Goal: Task Accomplishment & Management: Complete application form

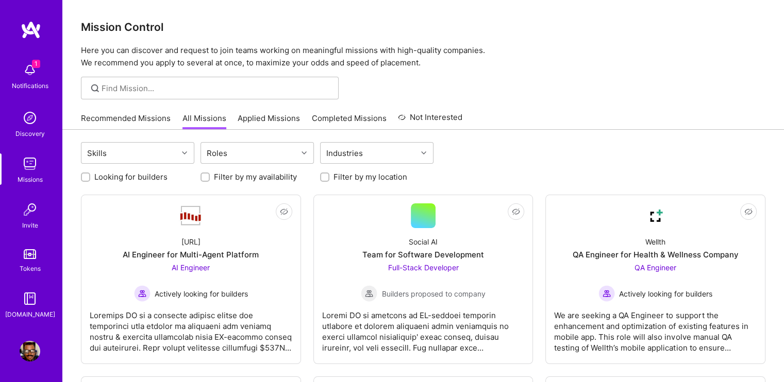
click at [27, 65] on img at bounding box center [30, 70] width 21 height 21
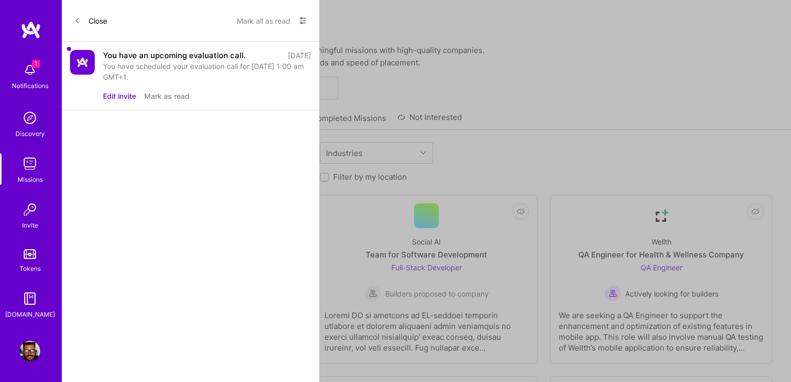
click at [224, 69] on div "You have scheduled your evaluation call for [DATE] 1:00 am GMT+1." at bounding box center [207, 72] width 208 height 22
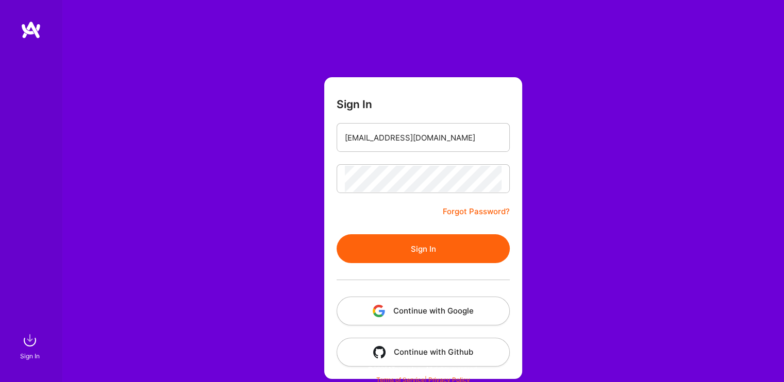
click at [452, 242] on button "Sign In" at bounding box center [422, 248] width 173 height 29
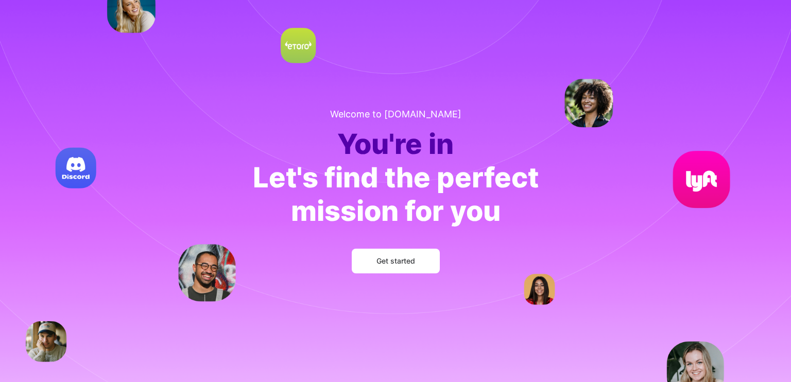
click at [417, 261] on button "Get started" at bounding box center [396, 261] width 88 height 25
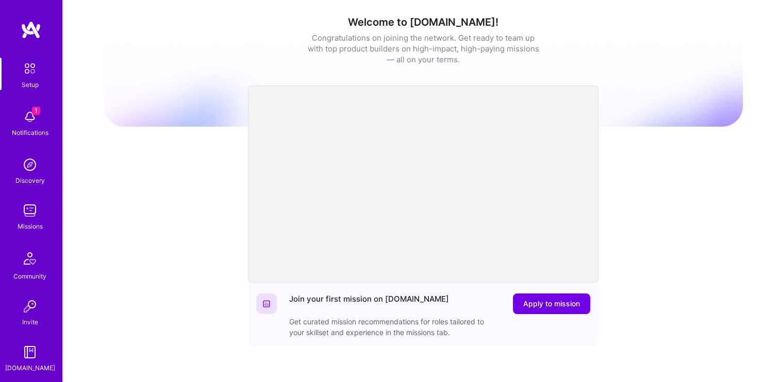
drag, startPoint x: 15, startPoint y: 255, endPoint x: 27, endPoint y: 262, distance: 13.9
click at [29, 115] on img at bounding box center [30, 117] width 21 height 21
click at [33, 73] on img at bounding box center [30, 69] width 22 height 22
click at [27, 70] on img at bounding box center [30, 69] width 22 height 22
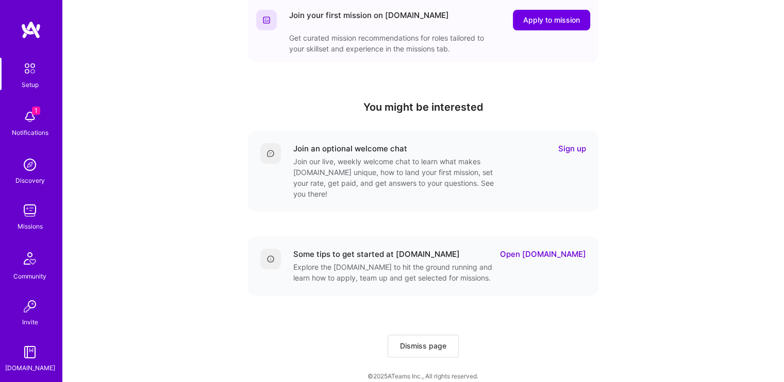
scroll to position [284, 0]
click at [21, 115] on img at bounding box center [30, 117] width 21 height 21
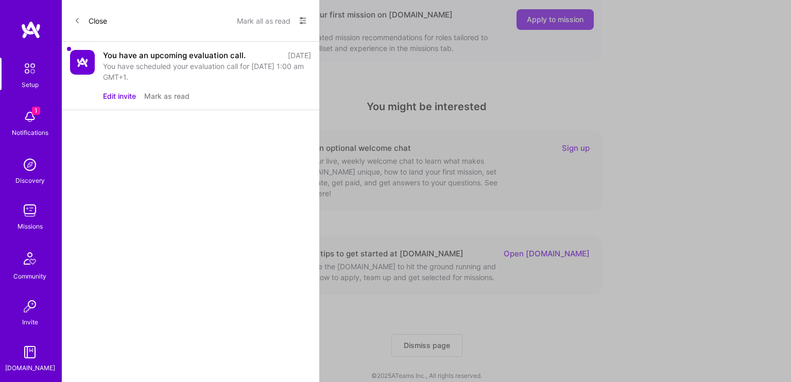
click at [246, 74] on div "You have scheduled your evaluation call for [DATE] 1:00 am GMT+1." at bounding box center [207, 72] width 208 height 22
click at [166, 50] on div "You have an upcoming evaluation call." at bounding box center [174, 55] width 143 height 11
click at [104, 62] on div "You have scheduled your evaluation call for [DATE] 1:00 am GMT+1." at bounding box center [207, 72] width 208 height 22
click at [266, 25] on button "Mark all as read" at bounding box center [264, 20] width 54 height 16
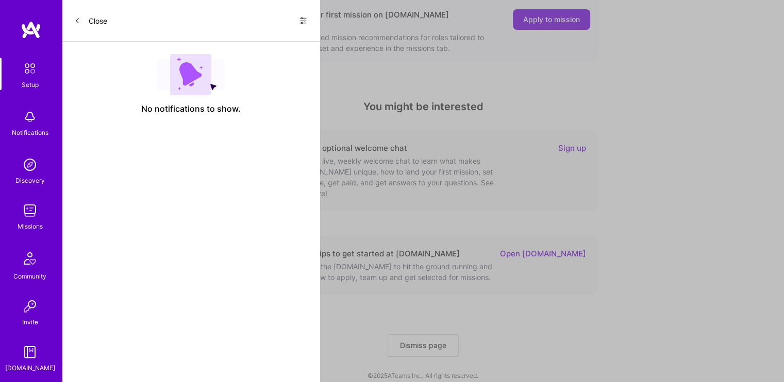
click at [20, 127] on div "Setup Notifications Discovery Missions Community Invite A.Guide" at bounding box center [31, 216] width 62 height 316
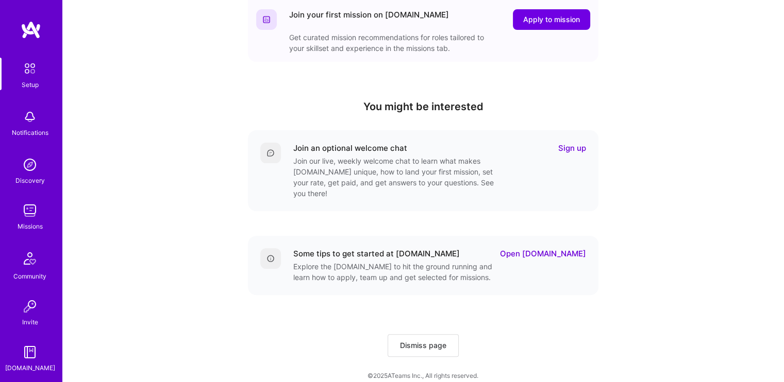
click at [27, 95] on div "Setup Notifications Discovery Missions Community Invite A.Guide" at bounding box center [31, 216] width 62 height 316
click at [27, 109] on img at bounding box center [30, 117] width 21 height 21
click at [29, 29] on img at bounding box center [31, 30] width 21 height 19
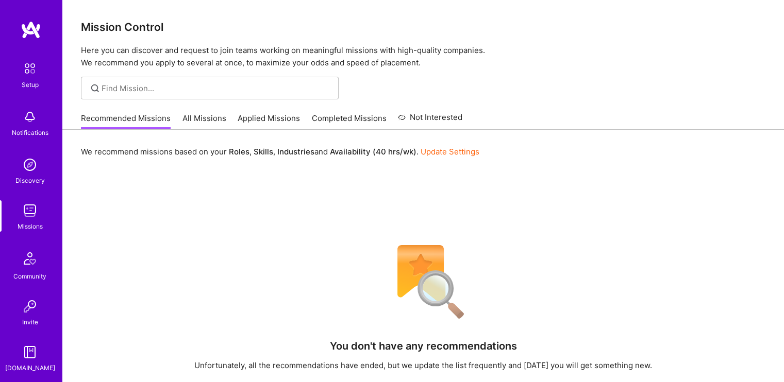
click at [192, 118] on link "All Missions" at bounding box center [204, 121] width 44 height 17
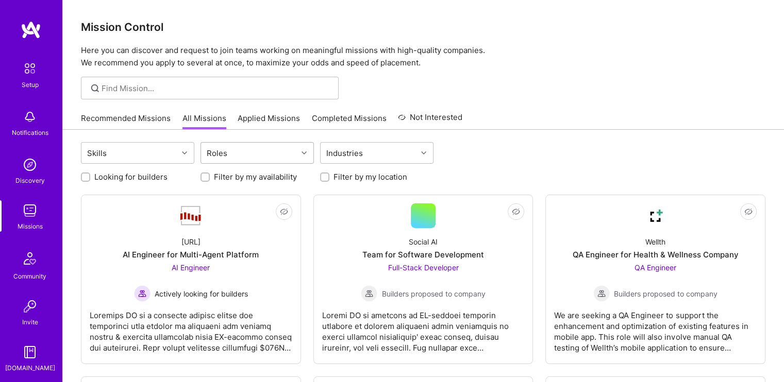
click at [279, 145] on div "Roles" at bounding box center [249, 153] width 96 height 21
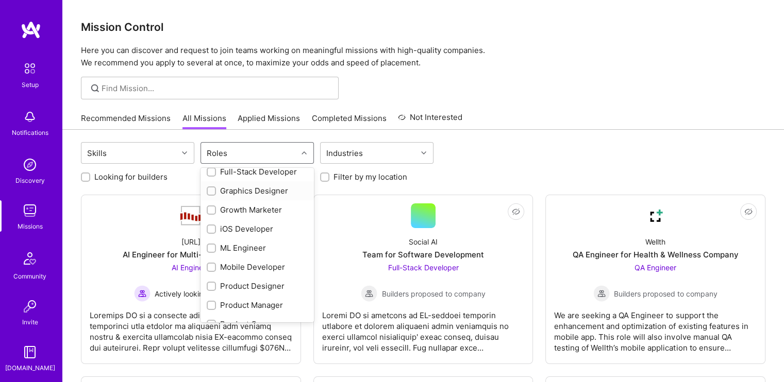
scroll to position [258, 0]
click at [205, 282] on div "Product Designer" at bounding box center [256, 284] width 113 height 19
checkbox input "true"
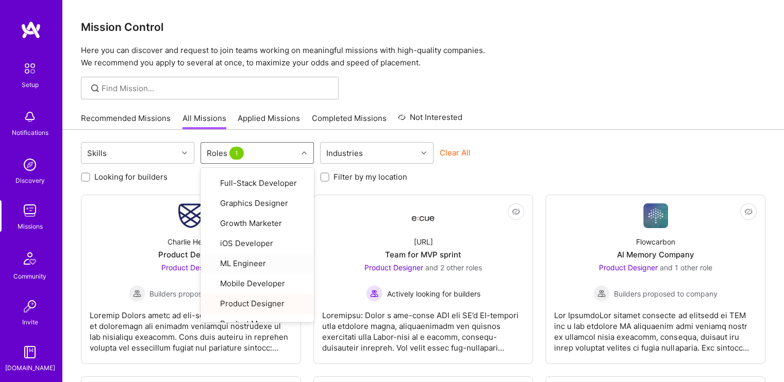
click at [537, 120] on div "Recommended Missions All Missions Applied Missions Completed Missions Not Inter…" at bounding box center [423, 118] width 684 height 22
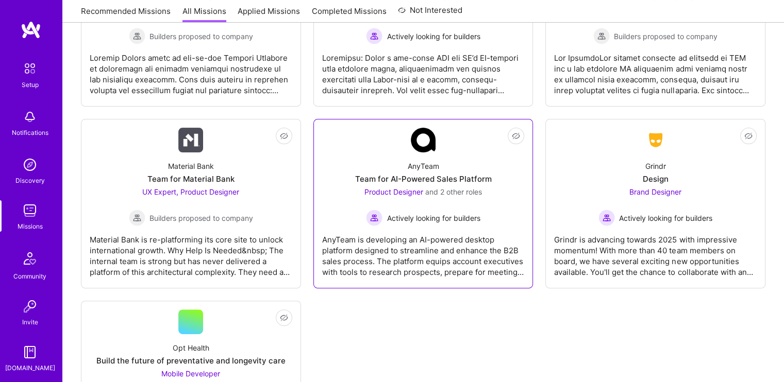
click at [429, 214] on span "Actively looking for builders" at bounding box center [432, 218] width 93 height 11
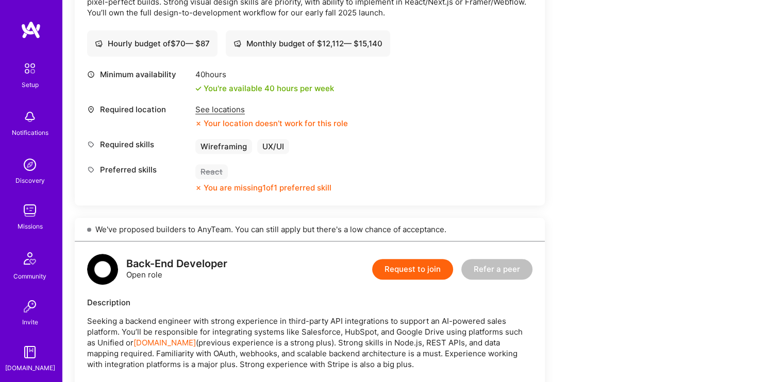
scroll to position [155, 0]
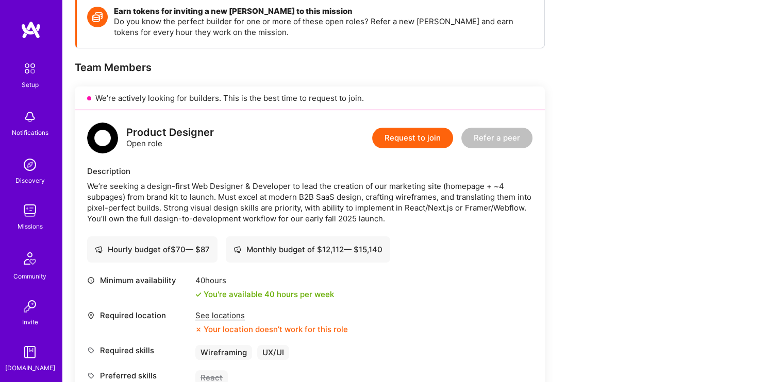
click at [407, 137] on button "Request to join" at bounding box center [412, 138] width 81 height 21
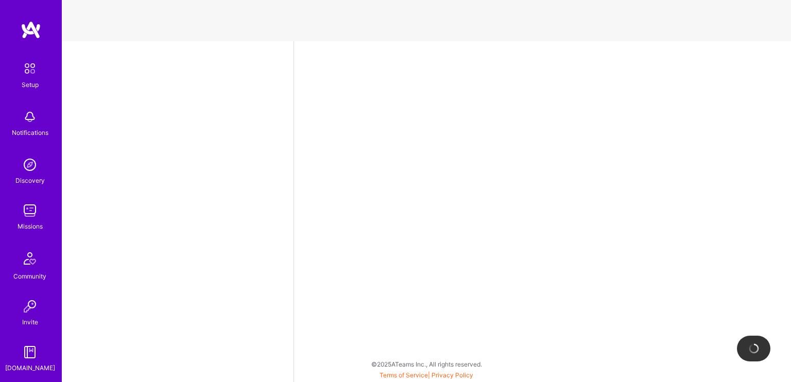
select select "NG"
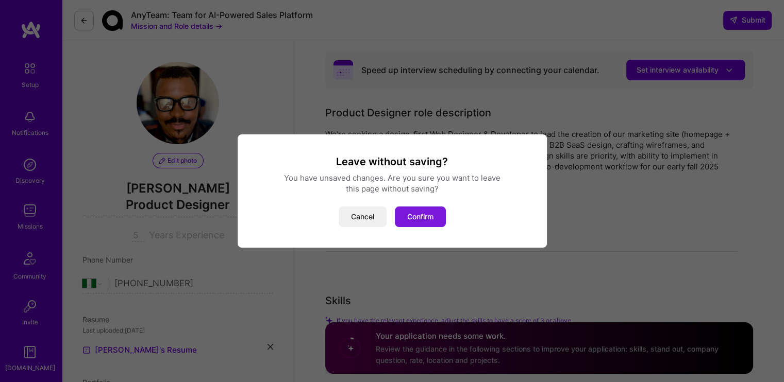
click at [422, 218] on button "Confirm" at bounding box center [420, 217] width 51 height 21
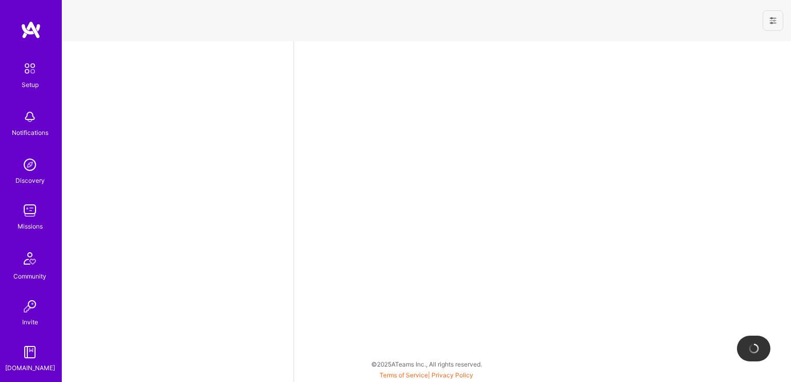
select select "NG"
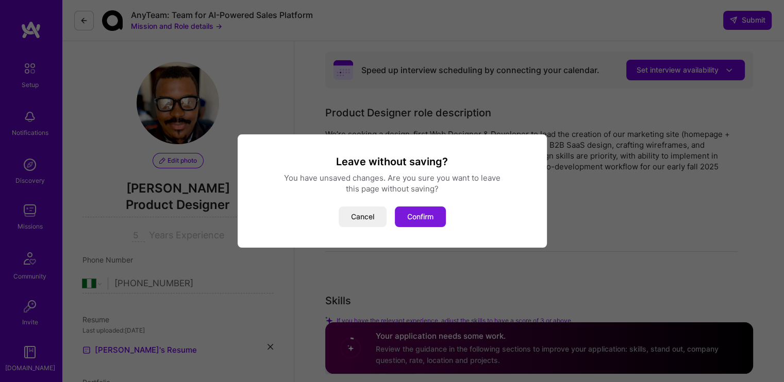
click at [416, 213] on button "Confirm" at bounding box center [420, 217] width 51 height 21
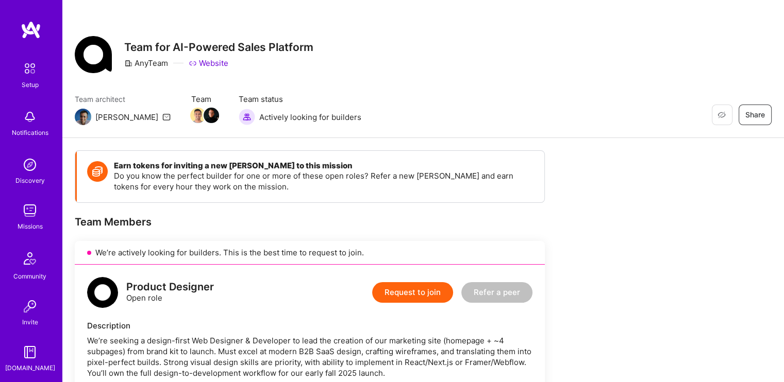
click at [26, 221] on div "Missions" at bounding box center [30, 226] width 25 height 11
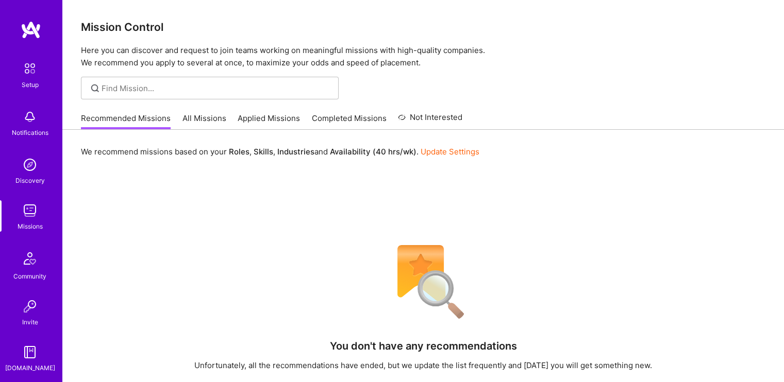
click at [215, 109] on div "Recommended Missions All Missions Applied Missions Completed Missions Not Inter…" at bounding box center [271, 118] width 381 height 22
click at [211, 115] on link "All Missions" at bounding box center [204, 121] width 44 height 17
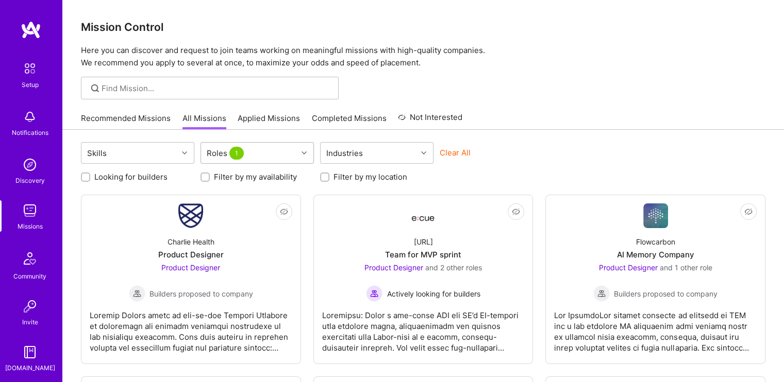
click at [302, 155] on icon at bounding box center [303, 152] width 5 height 5
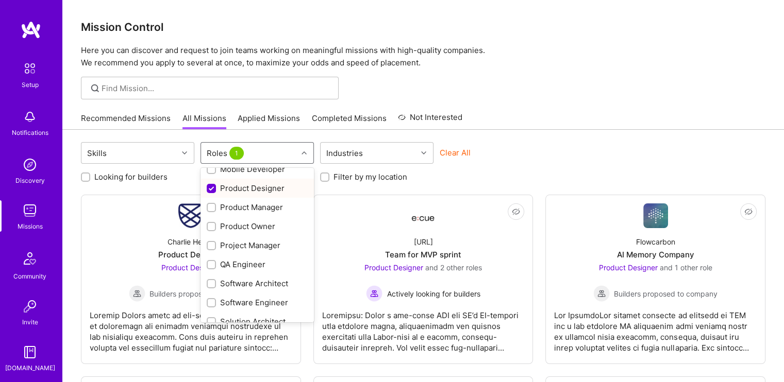
scroll to position [361, 0]
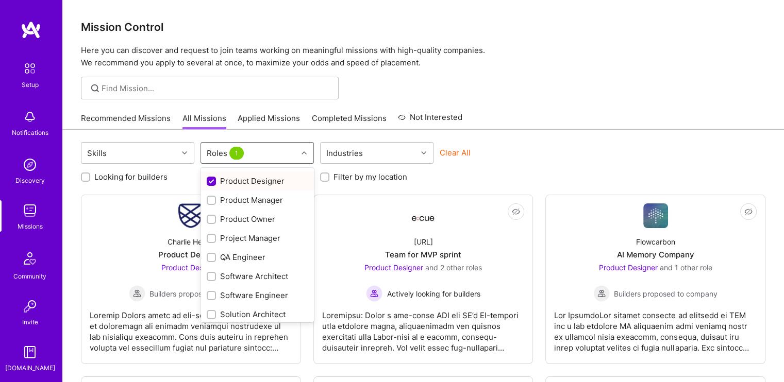
click at [209, 178] on input "checkbox" at bounding box center [212, 181] width 9 height 9
checkbox input "false"
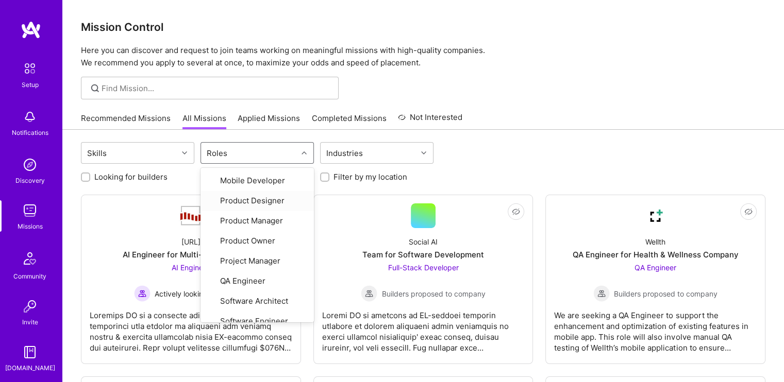
click at [550, 143] on div "Skills option Product Designer, deselected. option Product Designer focused, 20…" at bounding box center [423, 154] width 684 height 24
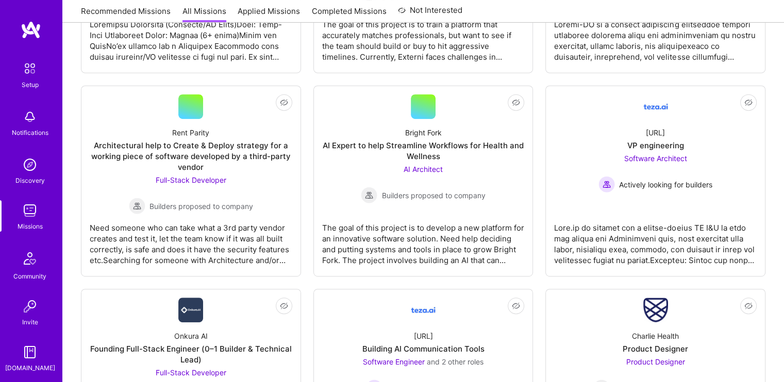
scroll to position [470, 0]
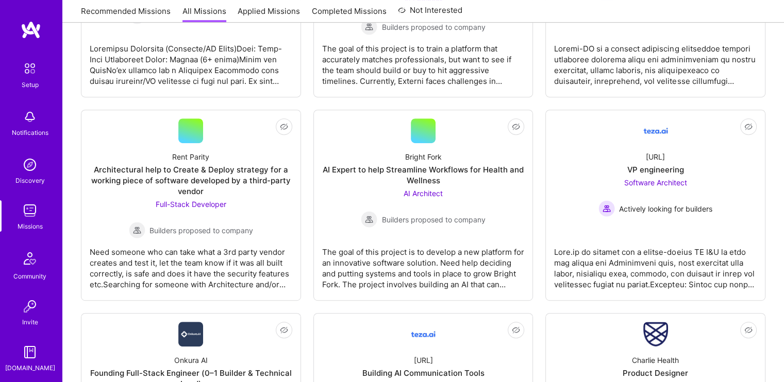
click at [25, 168] on img at bounding box center [30, 165] width 21 height 21
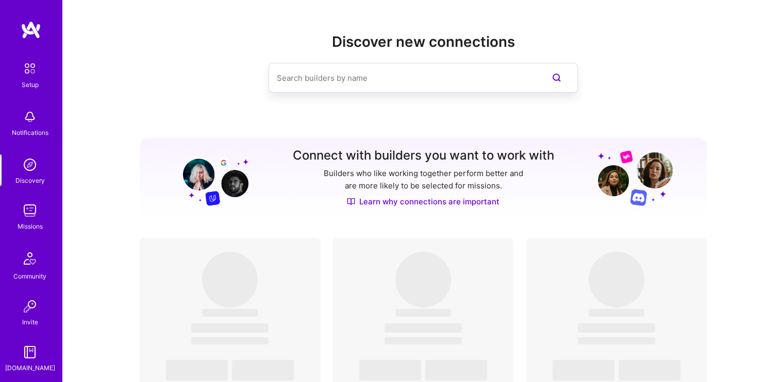
click at [28, 265] on img at bounding box center [30, 258] width 25 height 25
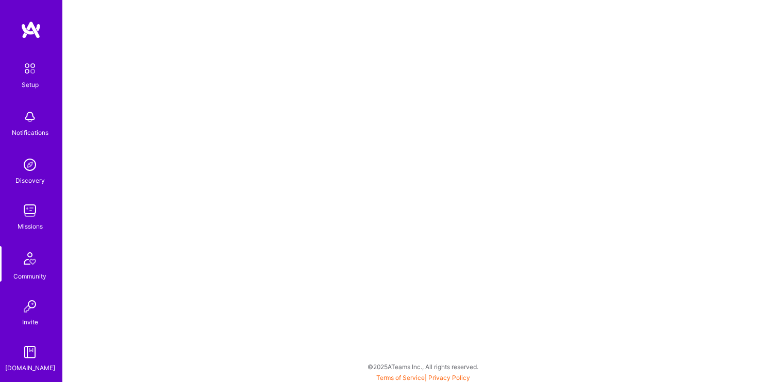
click at [30, 211] on img at bounding box center [30, 210] width 21 height 21
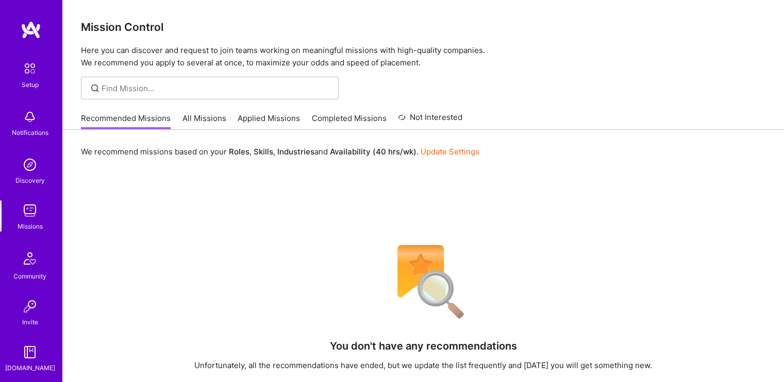
click at [27, 77] on img at bounding box center [30, 69] width 22 height 22
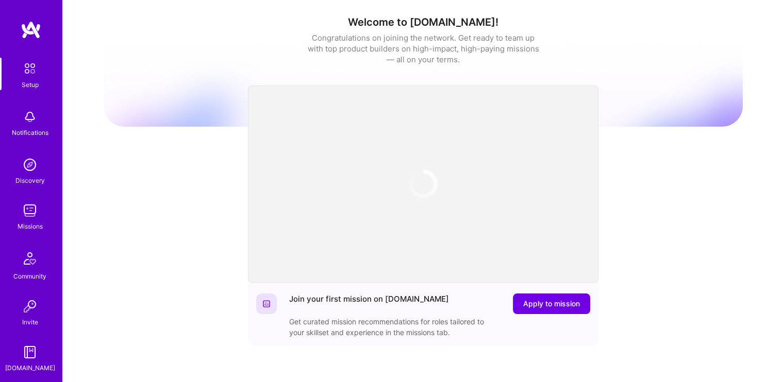
click at [38, 139] on div "Notifications" at bounding box center [30, 123] width 64 height 36
click at [32, 125] on div "Setup Notifications Discovery Missions Community Invite A.Guide" at bounding box center [31, 216] width 62 height 316
click at [25, 164] on img at bounding box center [30, 165] width 21 height 21
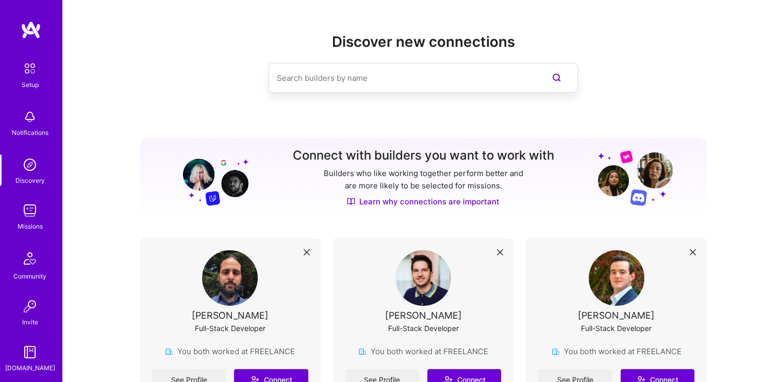
click at [30, 219] on img at bounding box center [30, 210] width 21 height 21
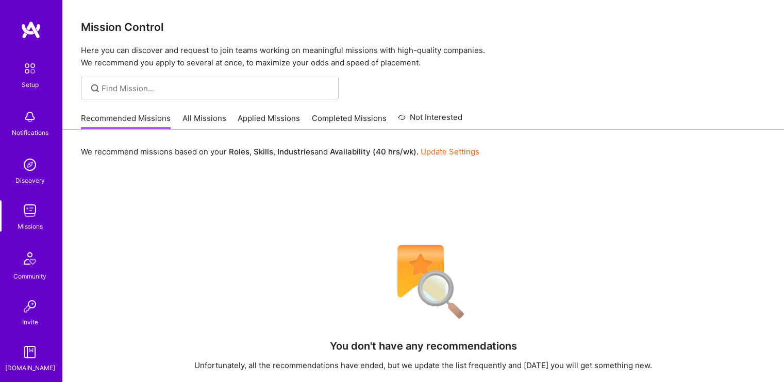
click at [200, 117] on link "All Missions" at bounding box center [204, 121] width 44 height 17
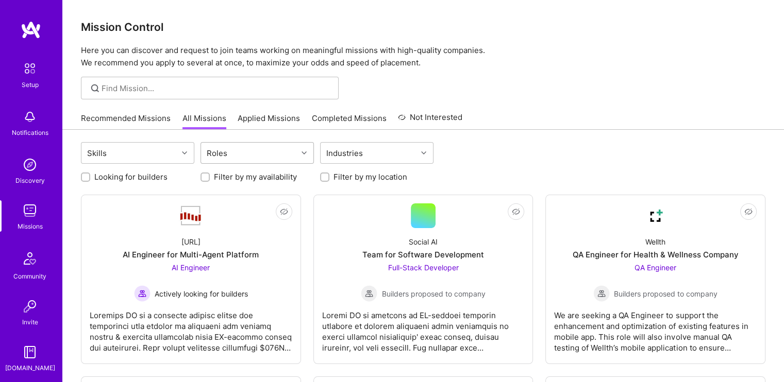
click at [294, 156] on div "Roles" at bounding box center [249, 153] width 96 height 21
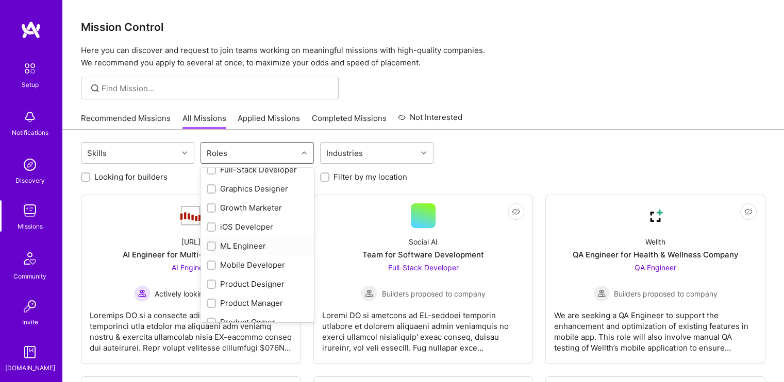
scroll to position [383, 0]
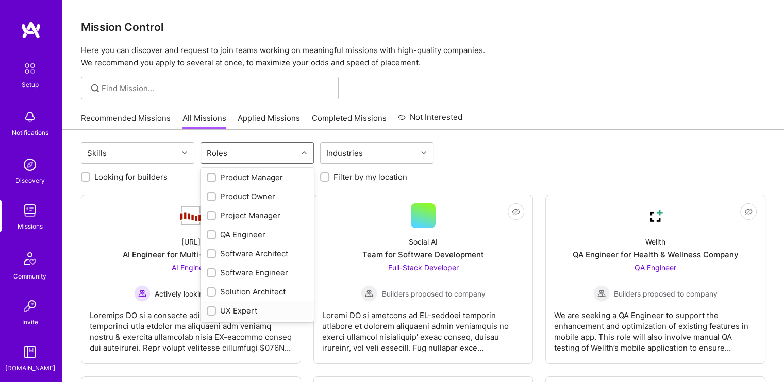
click at [206, 317] on div "UX Expert" at bounding box center [256, 310] width 113 height 19
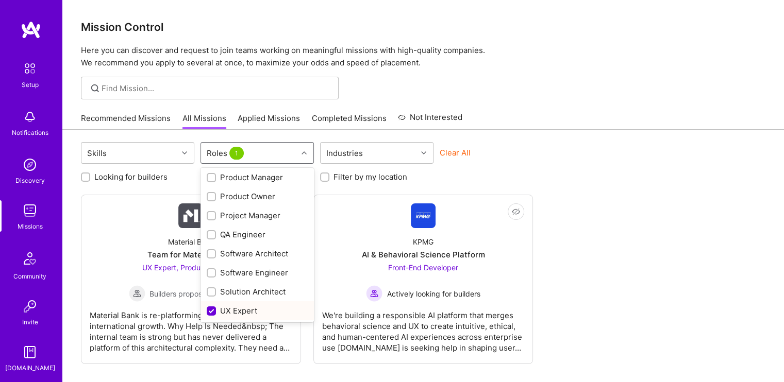
click at [208, 309] on input "checkbox" at bounding box center [212, 311] width 9 height 9
checkbox input "false"
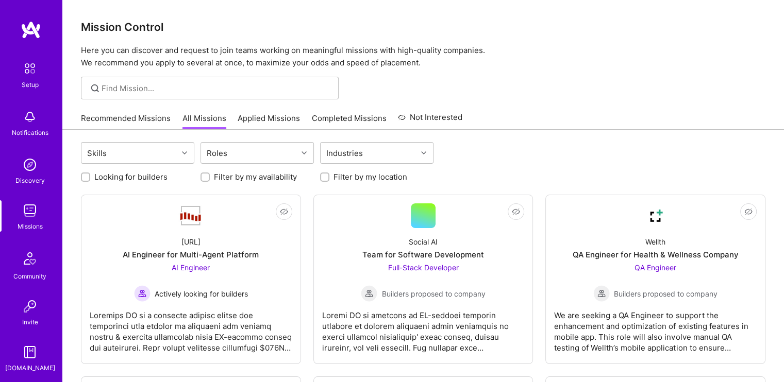
click at [529, 88] on div at bounding box center [422, 88] width 721 height 23
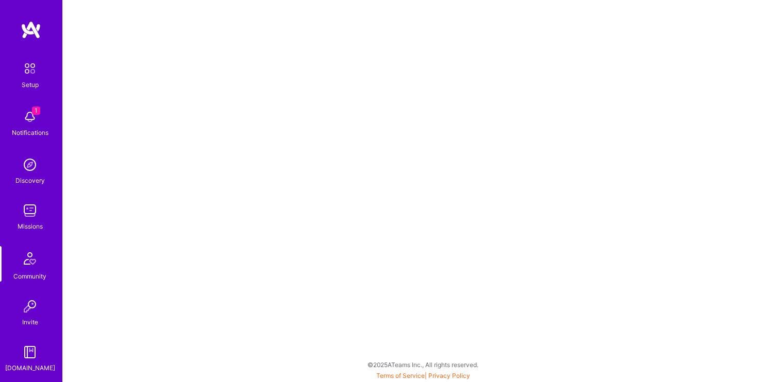
scroll to position [3, 0]
click at [20, 73] on img at bounding box center [30, 69] width 22 height 22
